Goal: Task Accomplishment & Management: Use online tool/utility

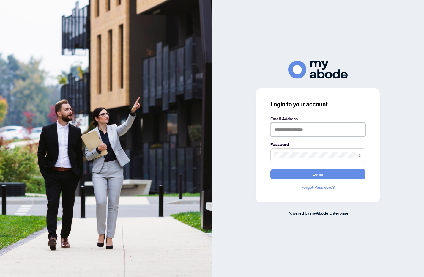
click at [296, 127] on input "text" at bounding box center [317, 130] width 95 height 14
type input "**********"
click at [270, 169] on button "Login" at bounding box center [317, 174] width 95 height 10
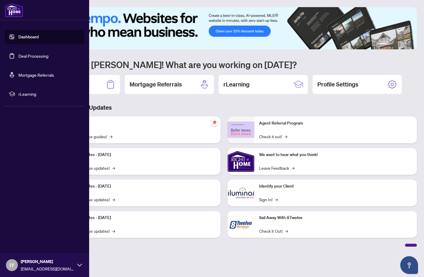
click at [22, 58] on link "Deal Processing" at bounding box center [33, 55] width 30 height 5
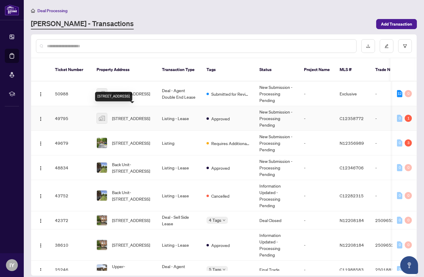
click at [133, 115] on span "[STREET_ADDRESS]" at bounding box center [131, 118] width 38 height 7
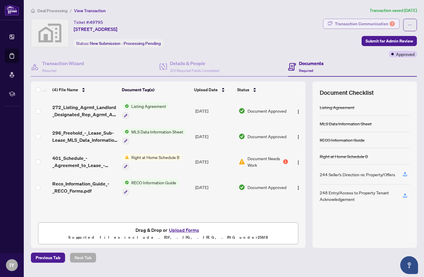
click at [371, 23] on div "Transaction Communication 1" at bounding box center [365, 23] width 60 height 9
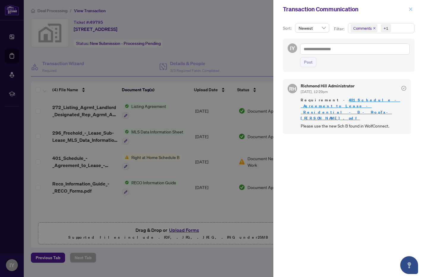
click at [414, 10] on button "button" at bounding box center [410, 9] width 8 height 7
